Goal: Book appointment/travel/reservation

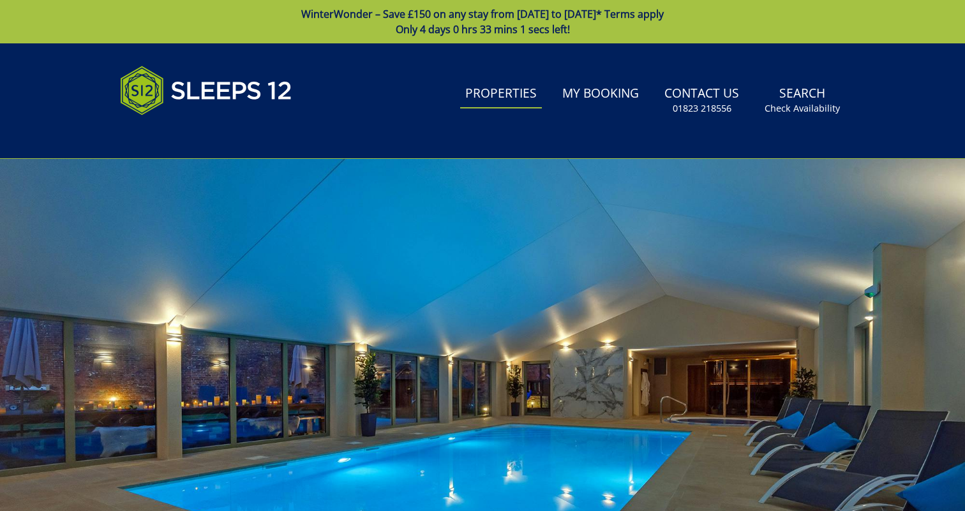
click at [514, 95] on link "Properties" at bounding box center [501, 94] width 82 height 29
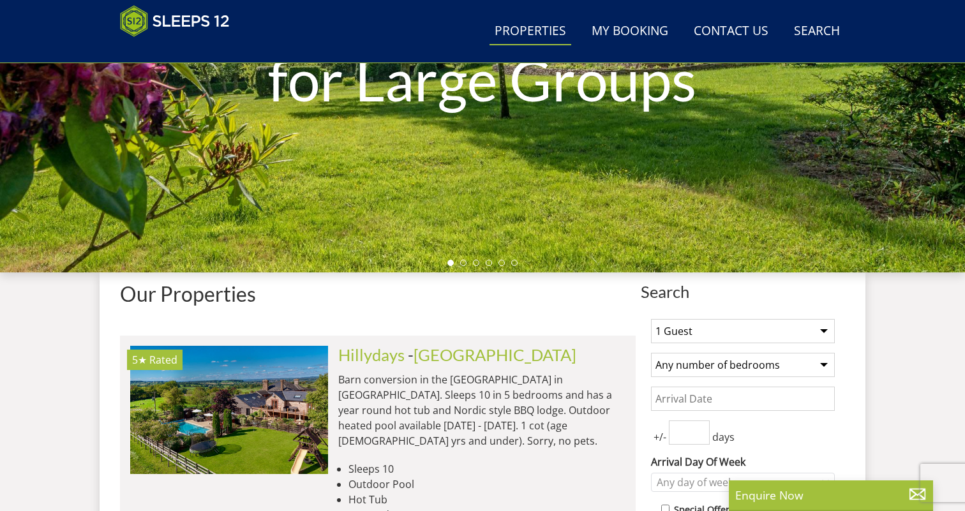
scroll to position [414, 0]
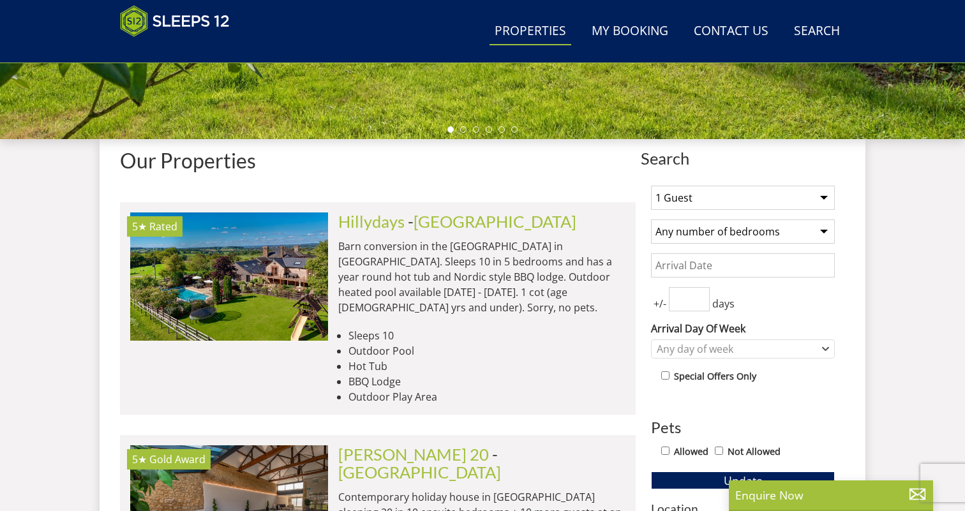
select select "10"
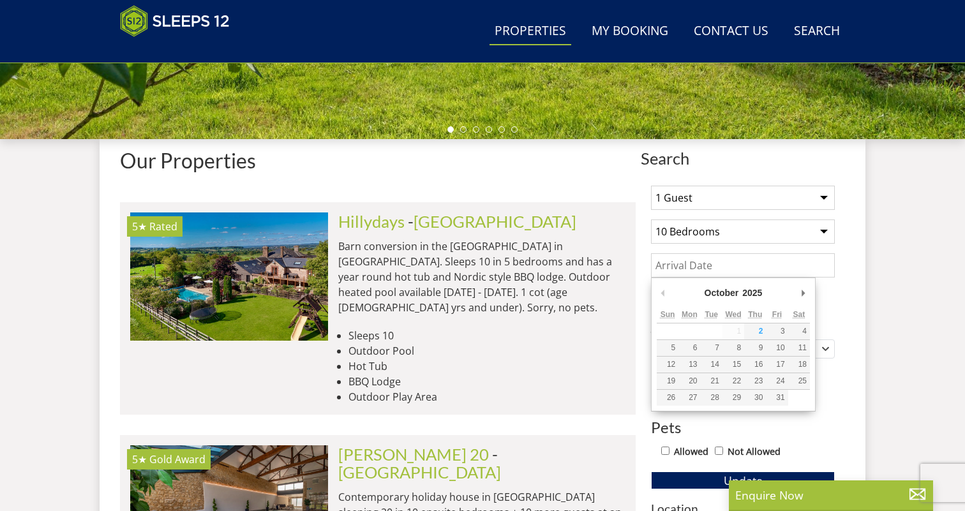
click at [716, 268] on input "Date" at bounding box center [743, 265] width 184 height 24
type input "[DATE]"
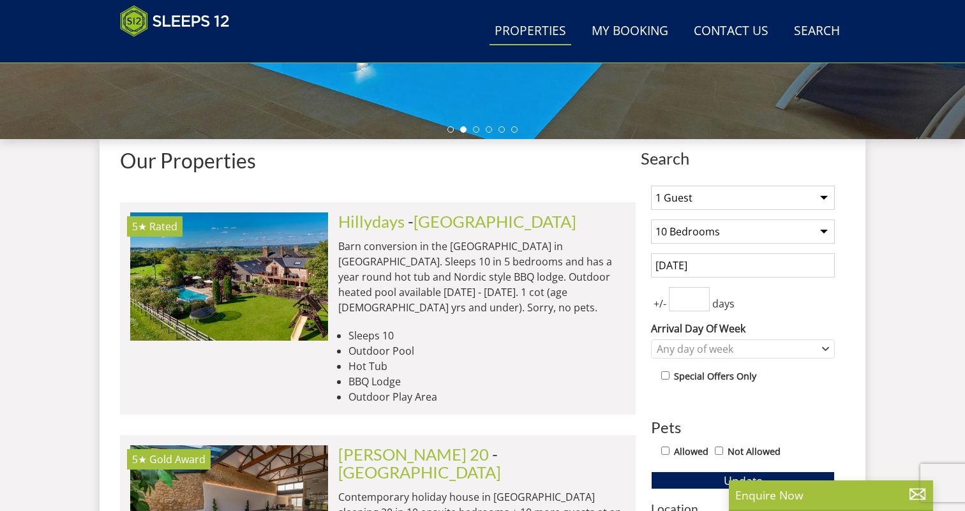
click at [680, 299] on input "number" at bounding box center [689, 299] width 41 height 24
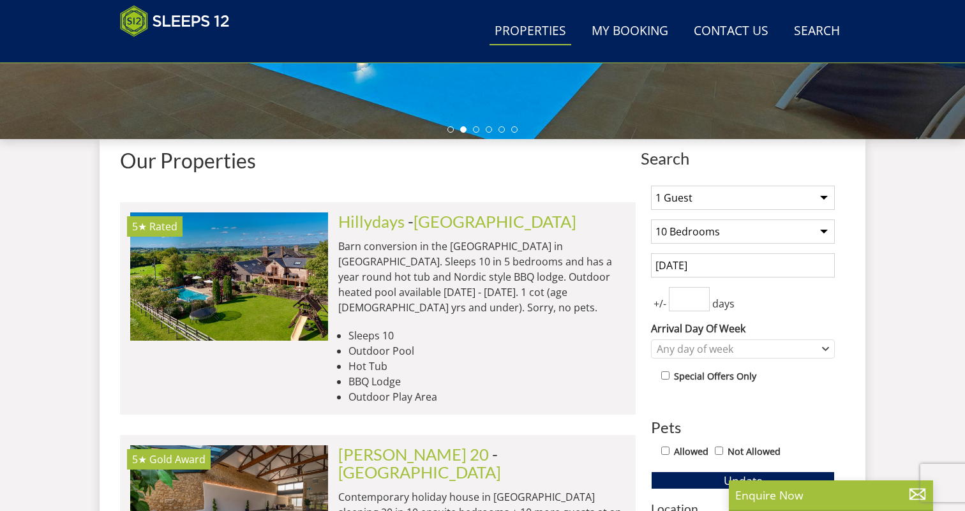
type input "2"
type input "3"
click at [704, 347] on div "Any day of week" at bounding box center [736, 349] width 165 height 14
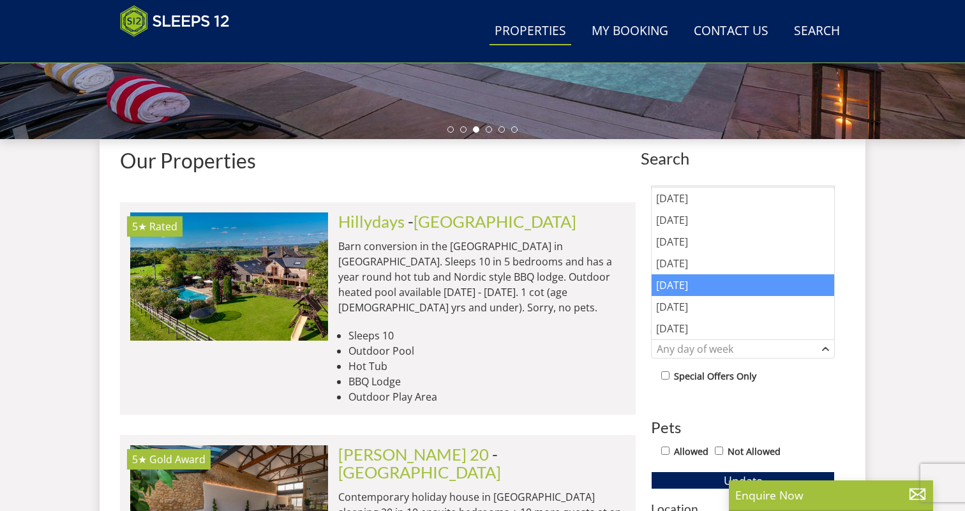
click at [696, 289] on div "[DATE]" at bounding box center [743, 285] width 183 height 22
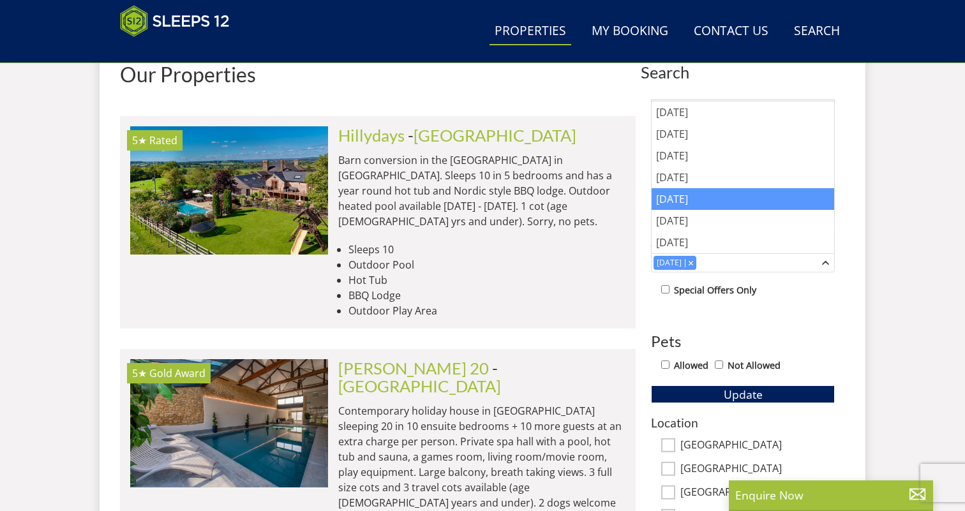
scroll to position [512, 0]
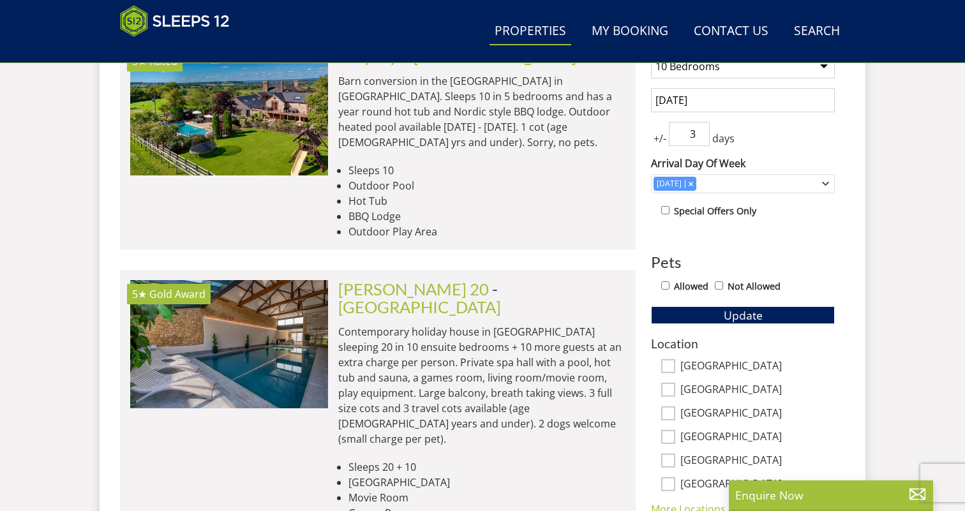
scroll to position [597, 0]
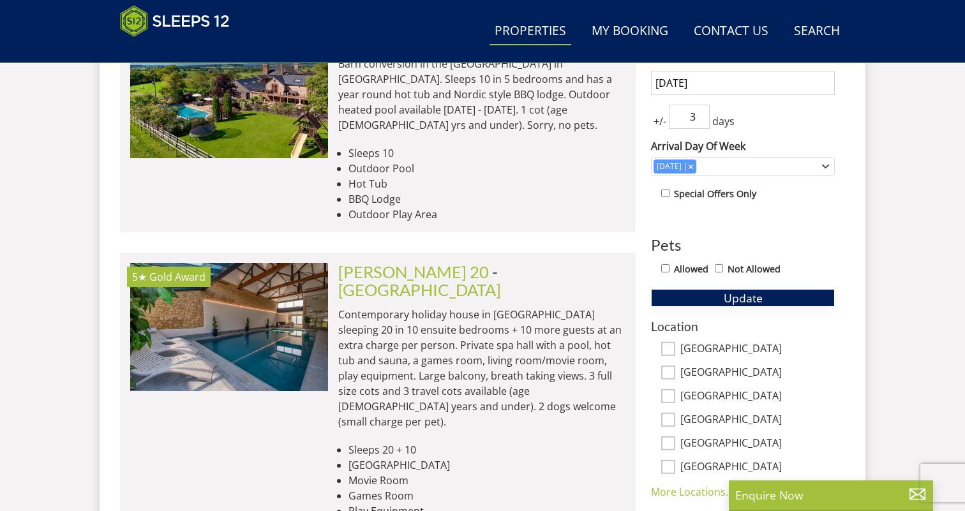
click at [758, 293] on span "Update" at bounding box center [743, 297] width 39 height 15
